Goal: Complete application form

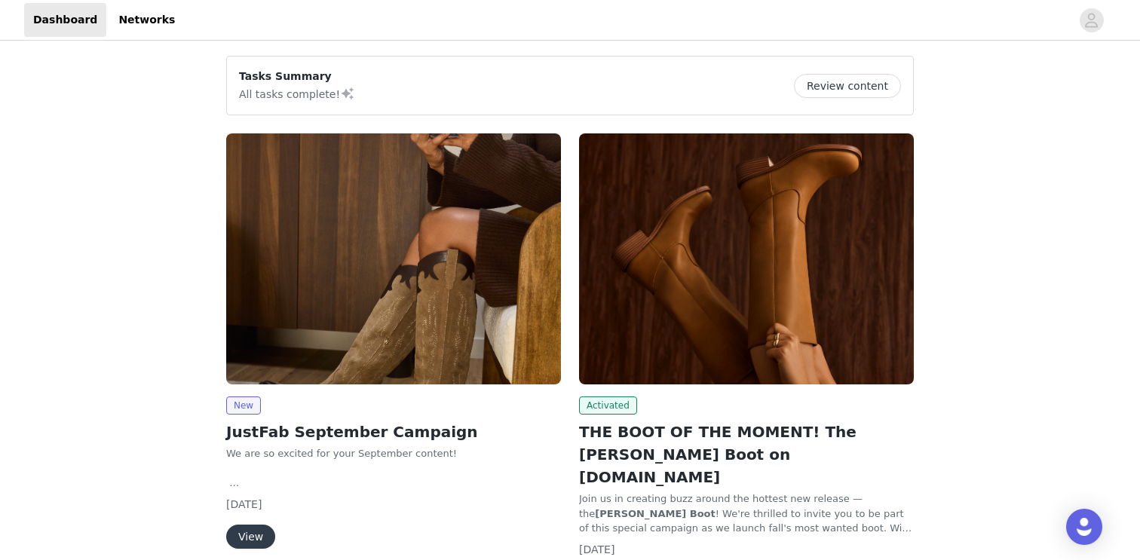
click at [256, 525] on button "View" at bounding box center [250, 537] width 49 height 24
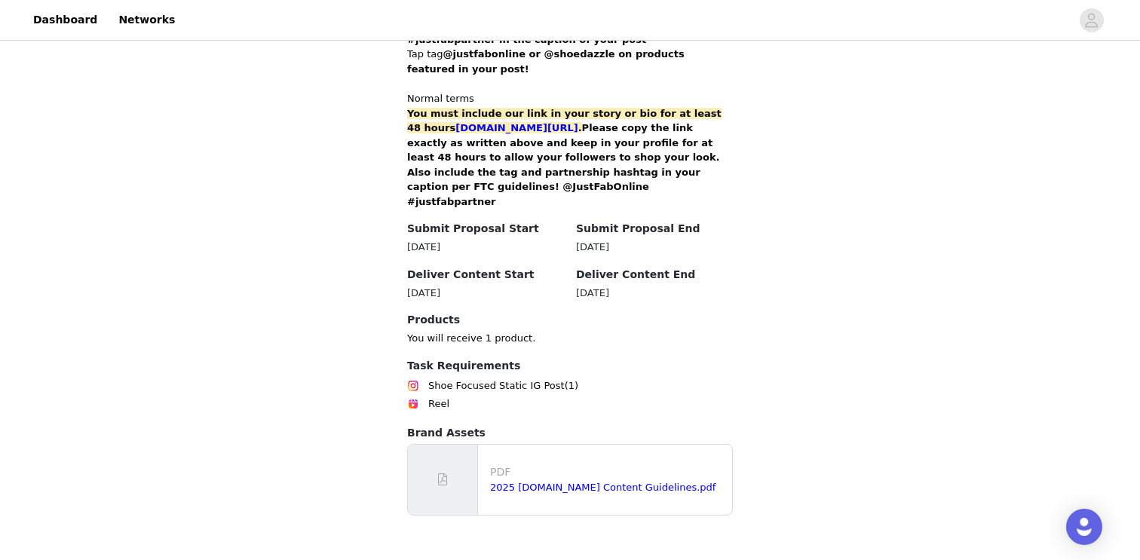
scroll to position [1015, 0]
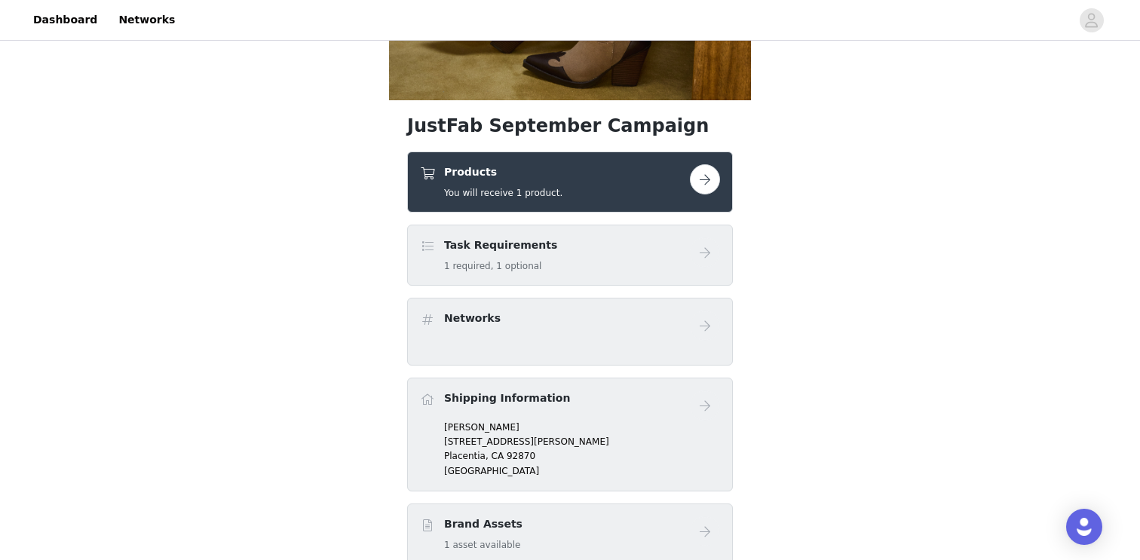
scroll to position [421, 0]
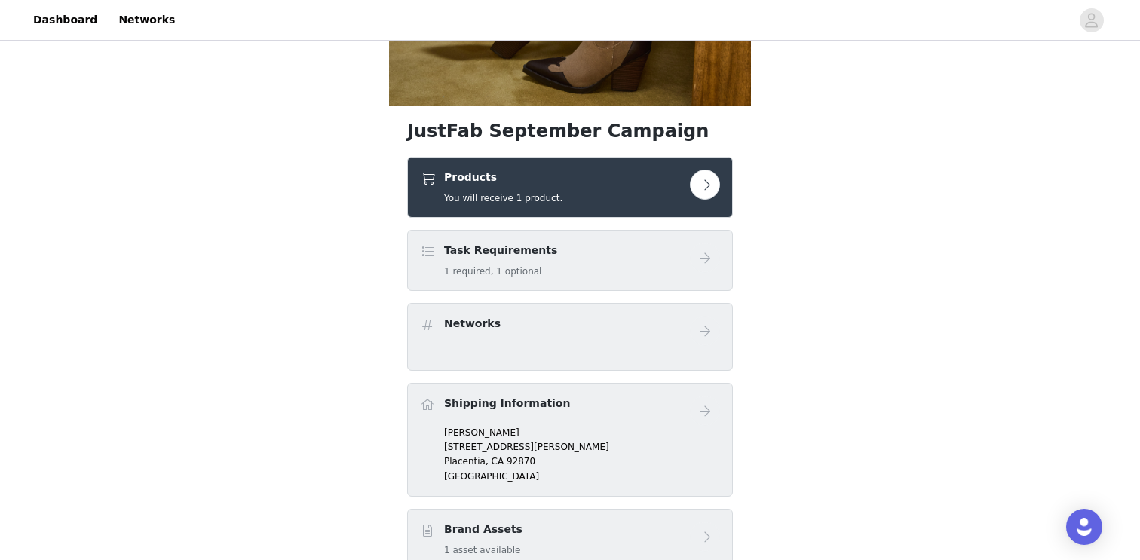
click at [612, 204] on div "Products You will receive 1 product." at bounding box center [555, 187] width 270 height 35
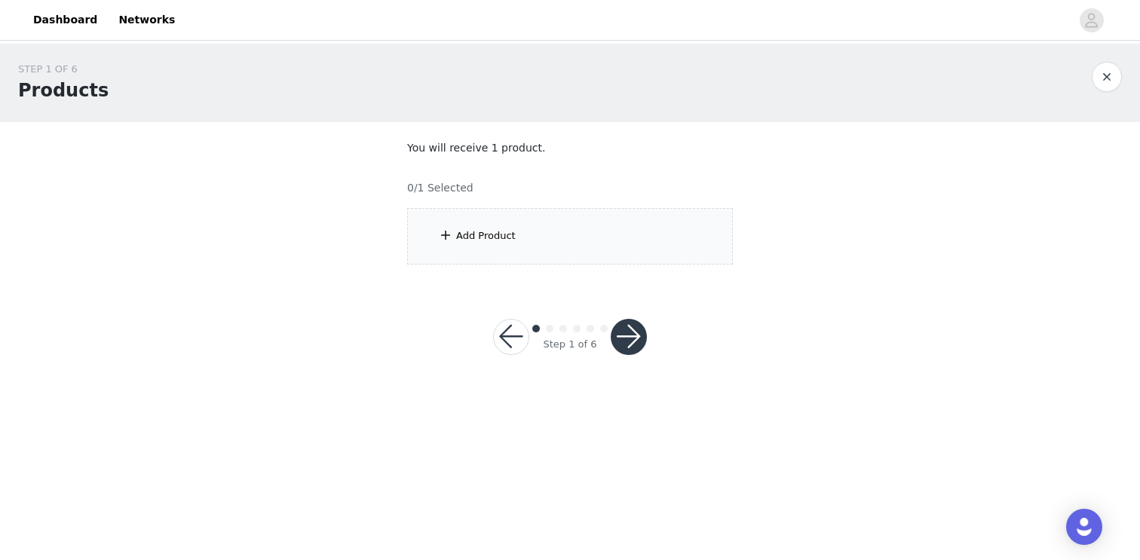
click at [577, 253] on div "Add Product" at bounding box center [570, 236] width 326 height 57
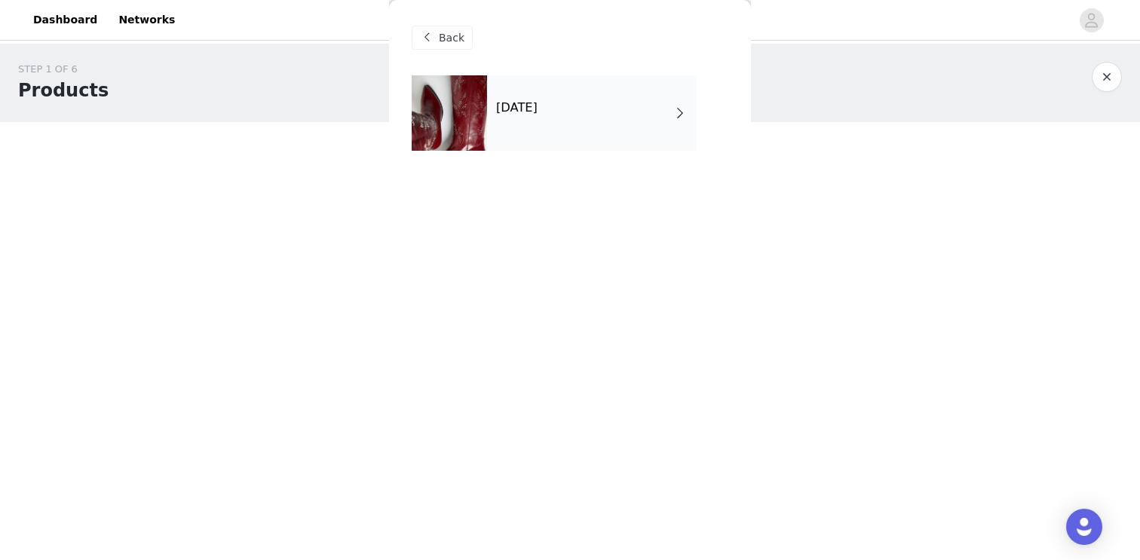
click at [593, 98] on div "September 2025" at bounding box center [592, 112] width 210 height 75
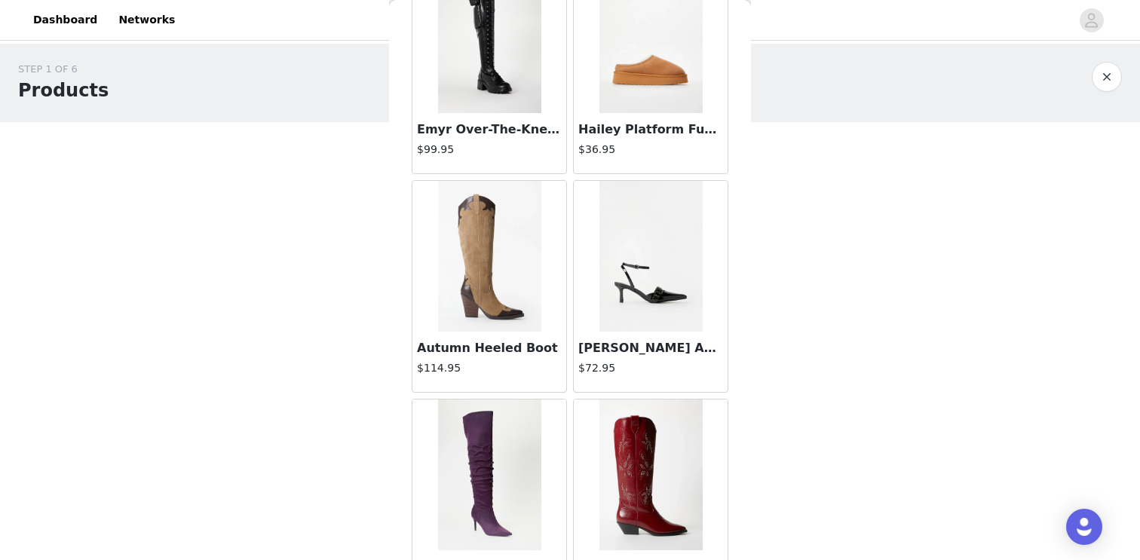
scroll to position [755, 0]
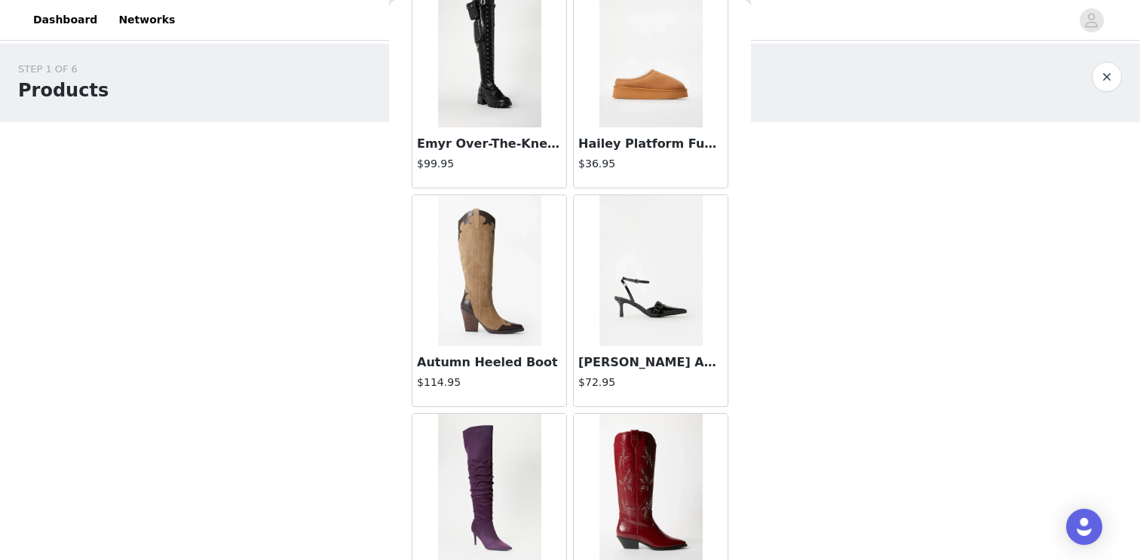
click at [482, 287] on img at bounding box center [489, 270] width 103 height 151
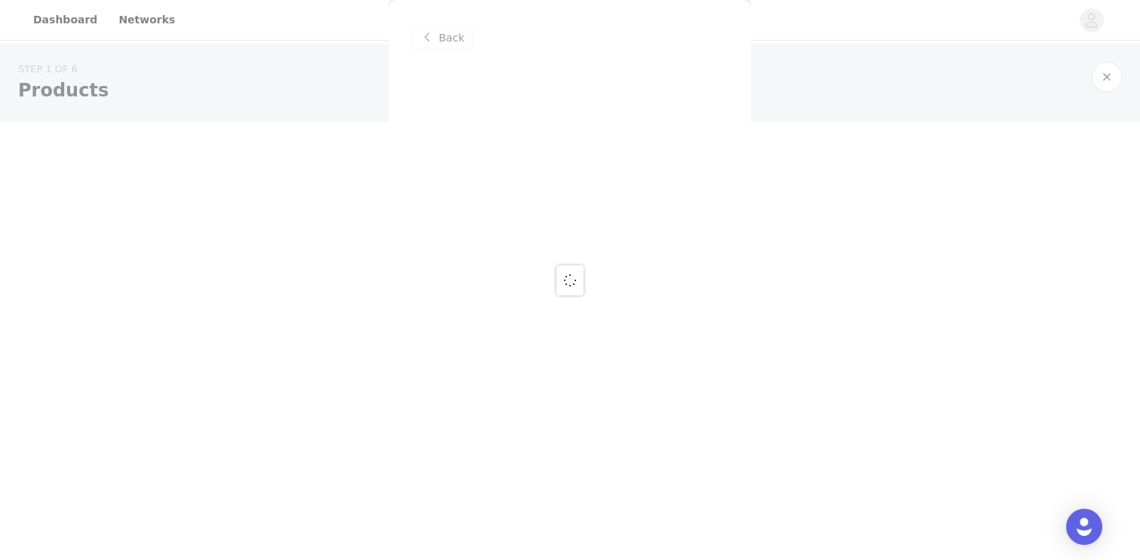
scroll to position [0, 0]
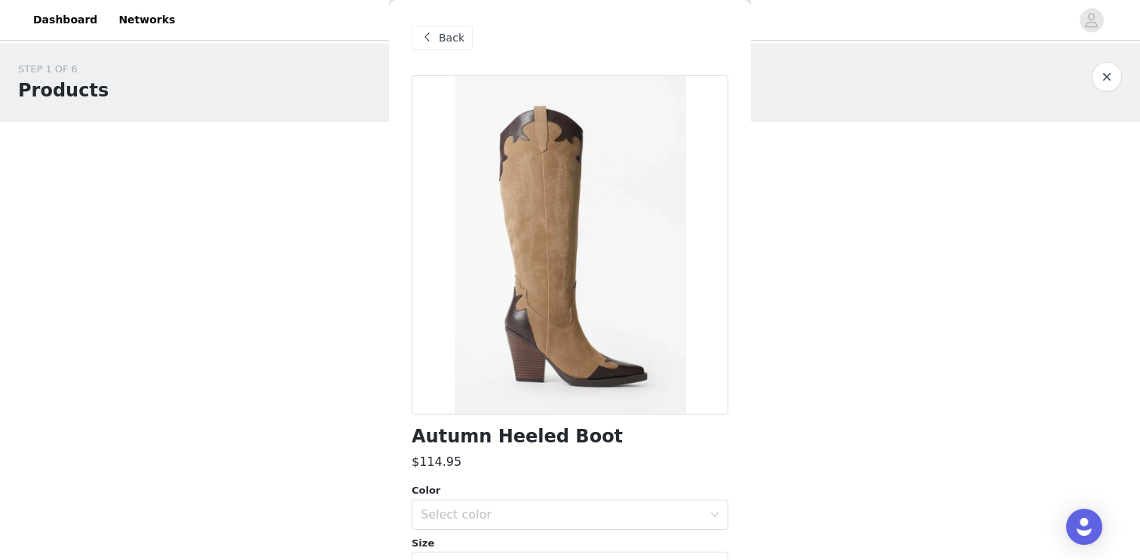
click at [457, 40] on span "Back" at bounding box center [452, 38] width 26 height 16
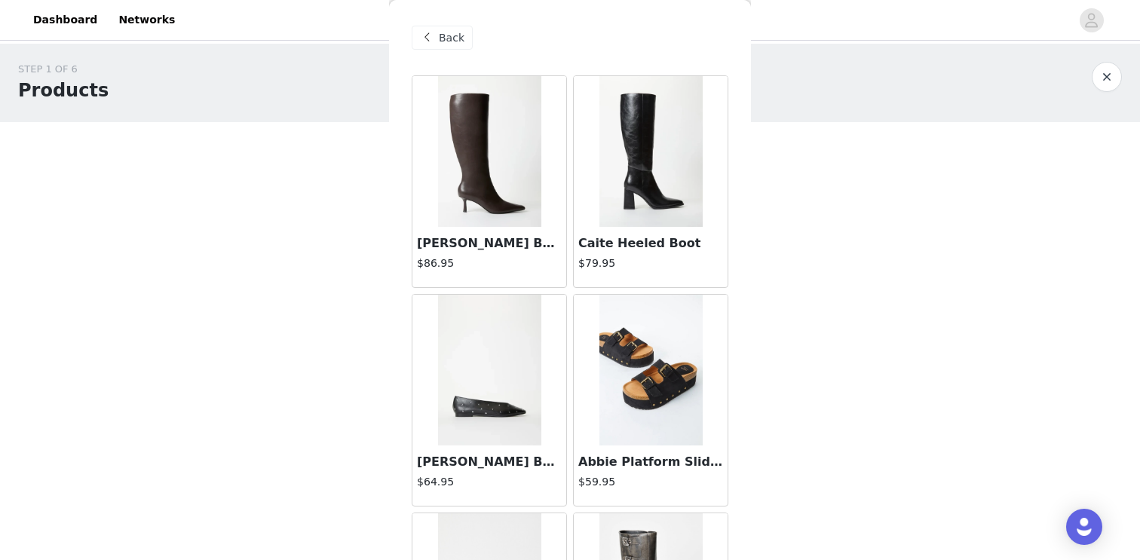
click at [611, 197] on img at bounding box center [650, 151] width 103 height 151
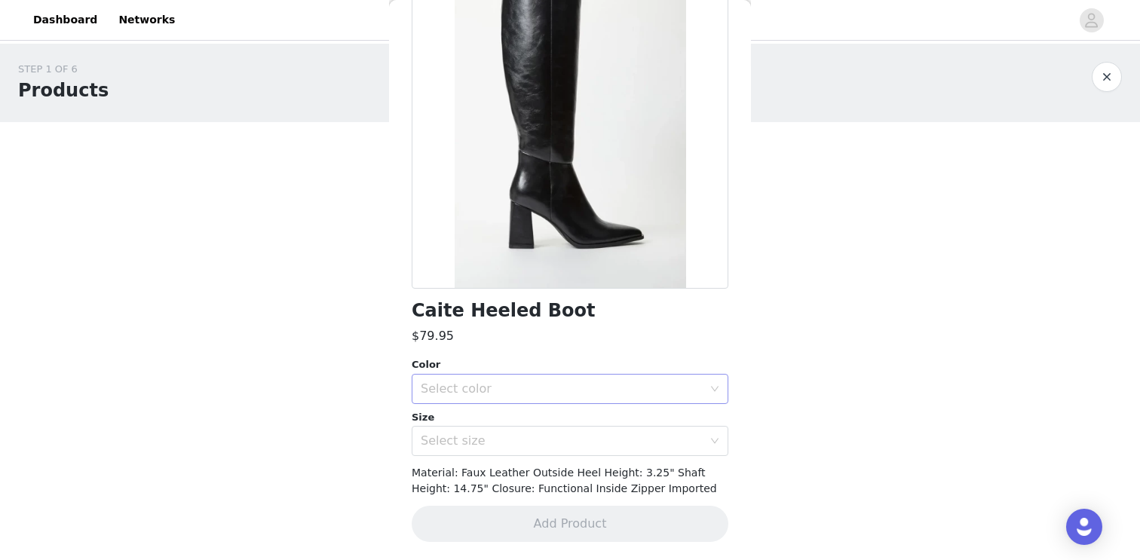
scroll to position [125, 0]
click at [574, 399] on div "Select color" at bounding box center [565, 389] width 289 height 29
click at [568, 427] on li "Black" at bounding box center [570, 422] width 317 height 24
click at [568, 455] on div "Select size" at bounding box center [565, 441] width 289 height 29
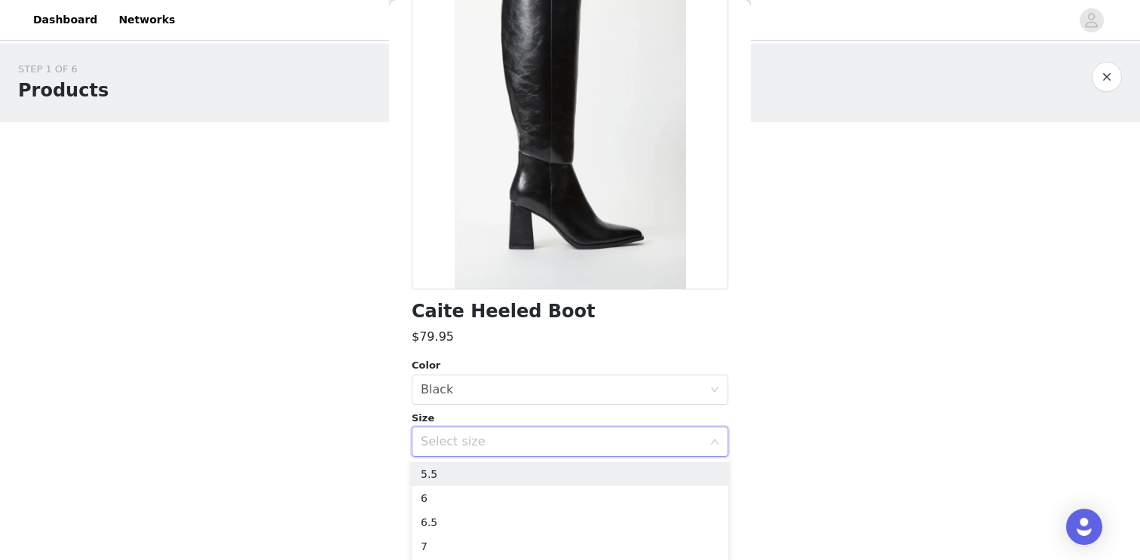
scroll to position [46, 0]
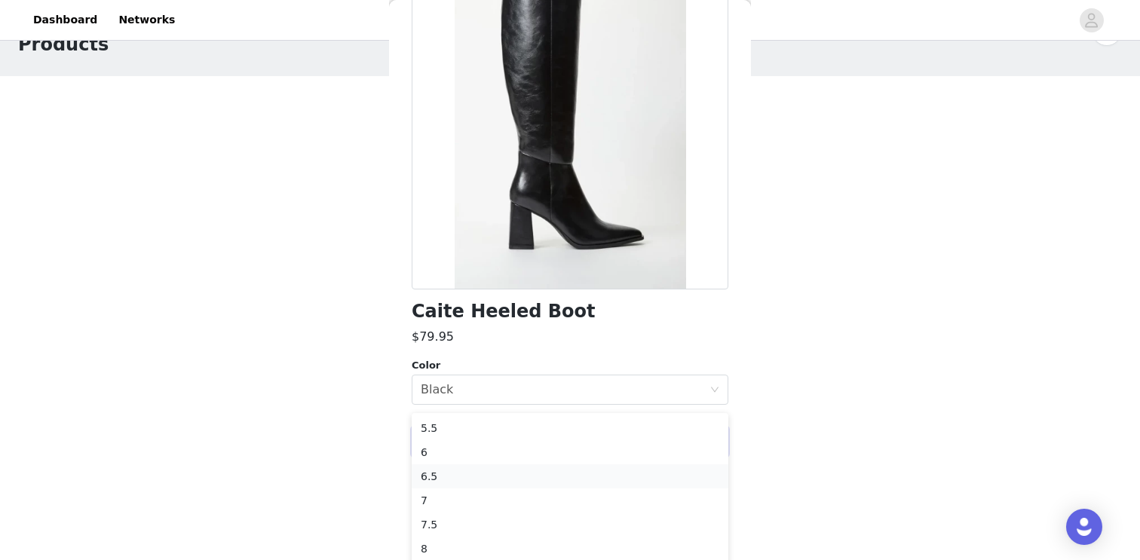
click at [565, 479] on li "6.5" at bounding box center [570, 476] width 317 height 24
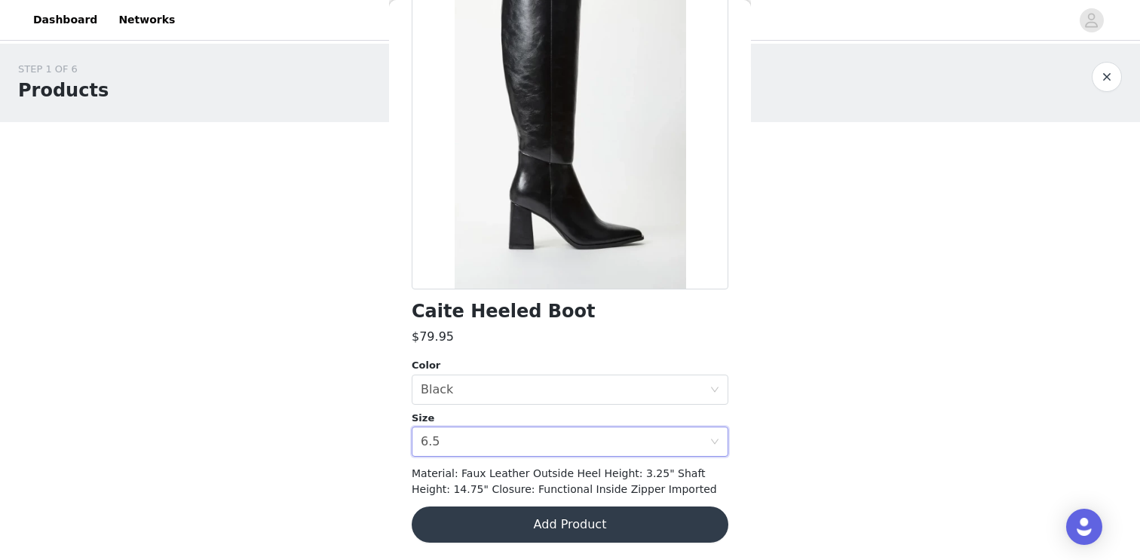
scroll to position [0, 0]
click at [651, 519] on button "Add Product" at bounding box center [570, 525] width 317 height 36
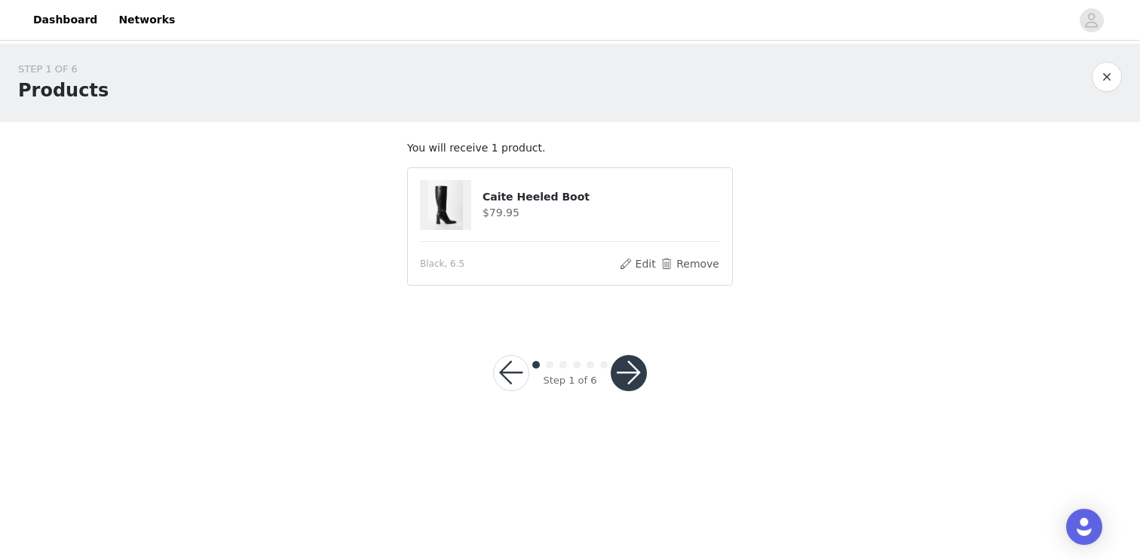
click at [621, 384] on button "button" at bounding box center [629, 373] width 36 height 36
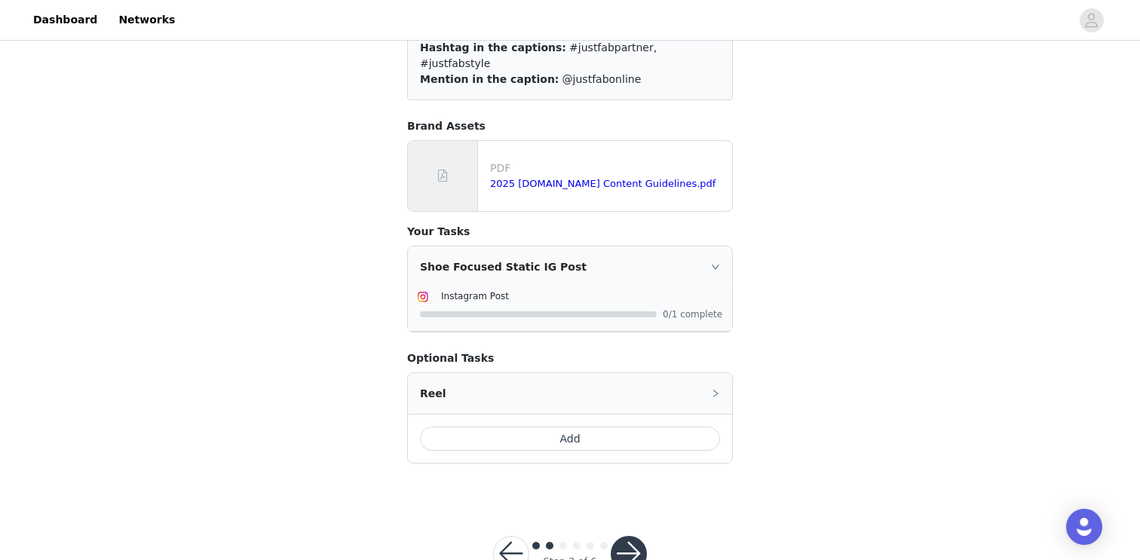
scroll to position [135, 0]
click at [626, 536] on button "button" at bounding box center [629, 554] width 36 height 36
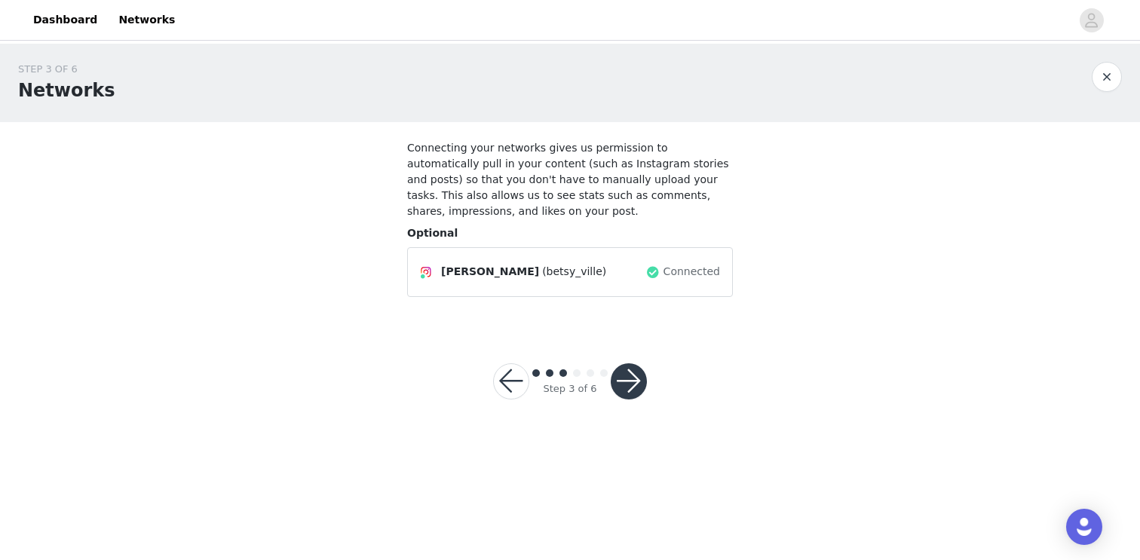
click at [641, 380] on button "button" at bounding box center [629, 381] width 36 height 36
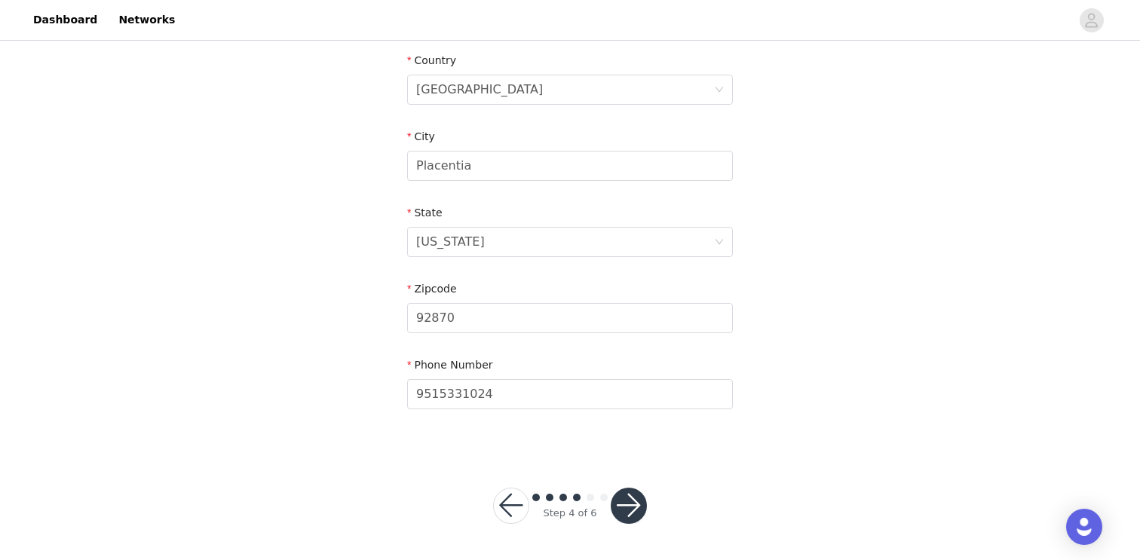
scroll to position [467, 0]
click at [639, 507] on button "button" at bounding box center [629, 506] width 36 height 36
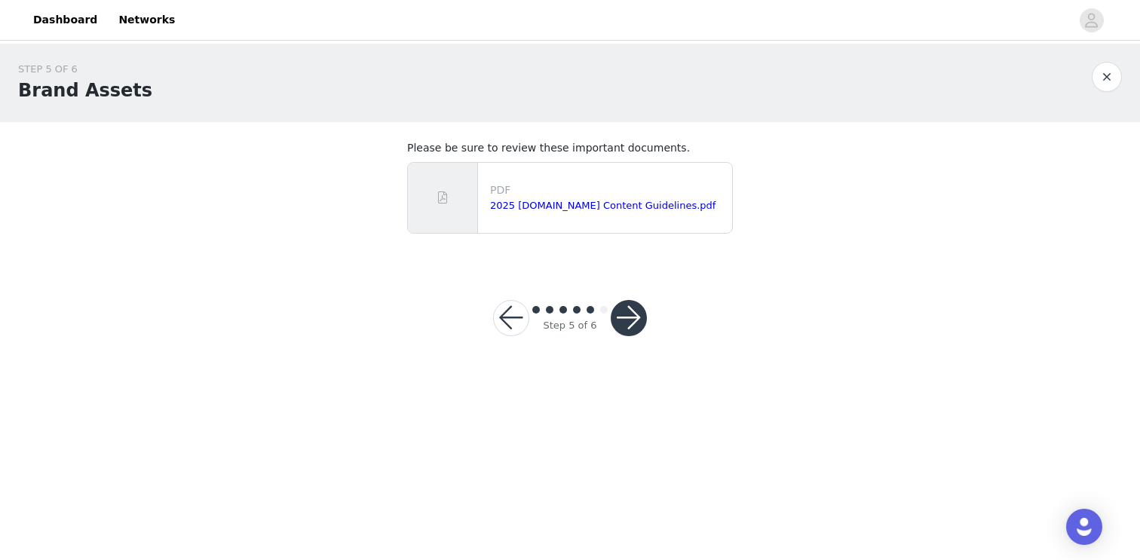
click at [631, 323] on button "button" at bounding box center [629, 318] width 36 height 36
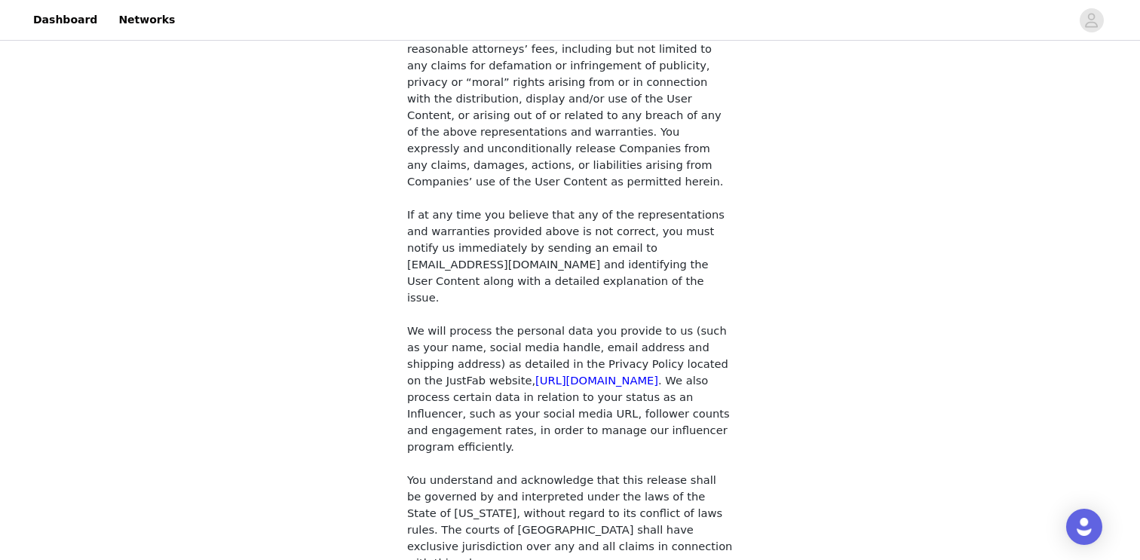
scroll to position [1293, 0]
checkbox input "true"
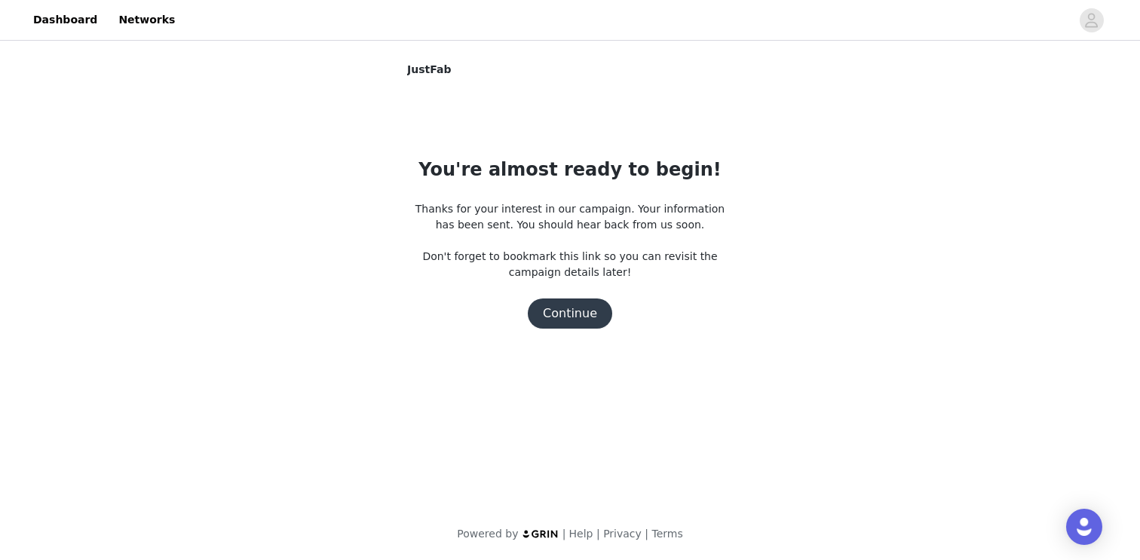
click at [622, 499] on body "Dashboard Networks JustFab You're almost ready to begin! Thanks for your intere…" at bounding box center [570, 280] width 1140 height 560
click at [576, 318] on button "Continue" at bounding box center [570, 313] width 84 height 30
